Goal: Find specific page/section: Find specific page/section

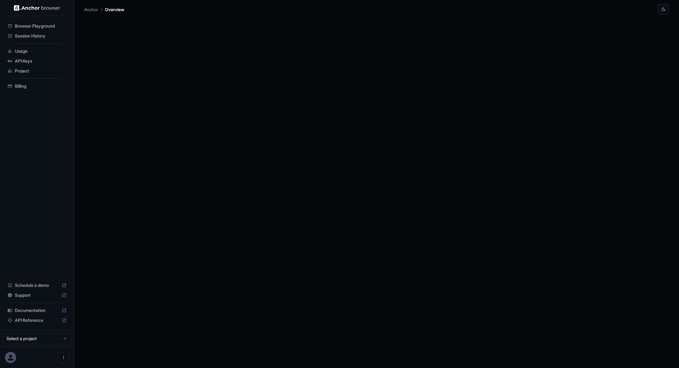
click at [50, 339] on html "Browser Playground Session History Usage API Keys Project Billing Schedule a de…" at bounding box center [339, 184] width 679 height 368
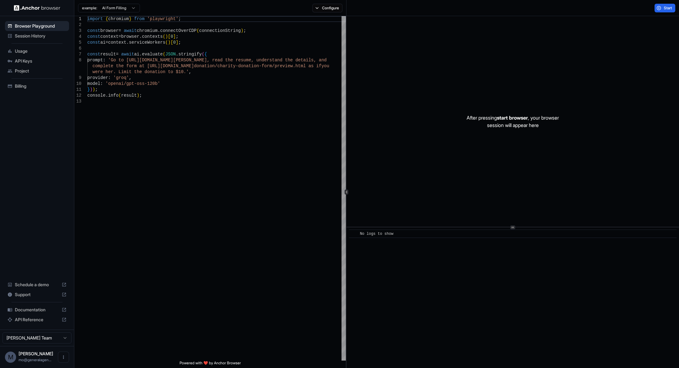
click at [53, 338] on html "Browser Playground Session History Usage API Keys Project Billing Schedule a de…" at bounding box center [339, 184] width 679 height 368
click at [33, 74] on div "Project" at bounding box center [37, 71] width 64 height 10
